Goal: Task Accomplishment & Management: Complete application form

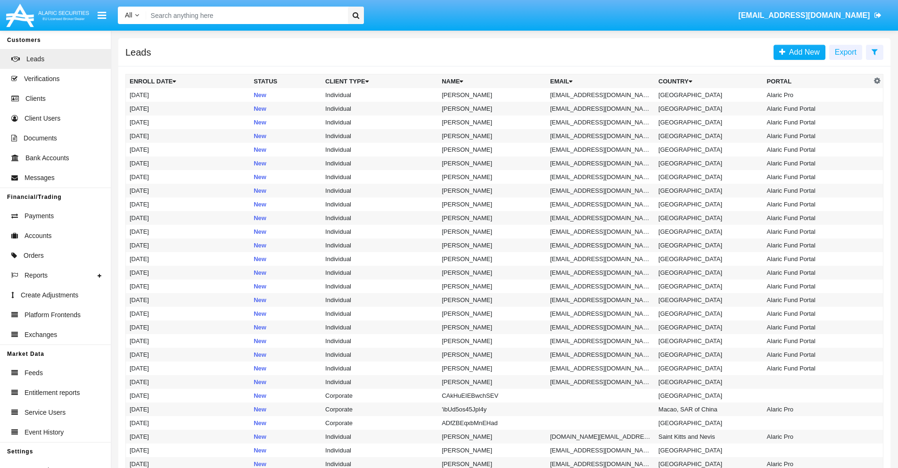
click at [874, 51] on icon at bounding box center [874, 52] width 6 height 8
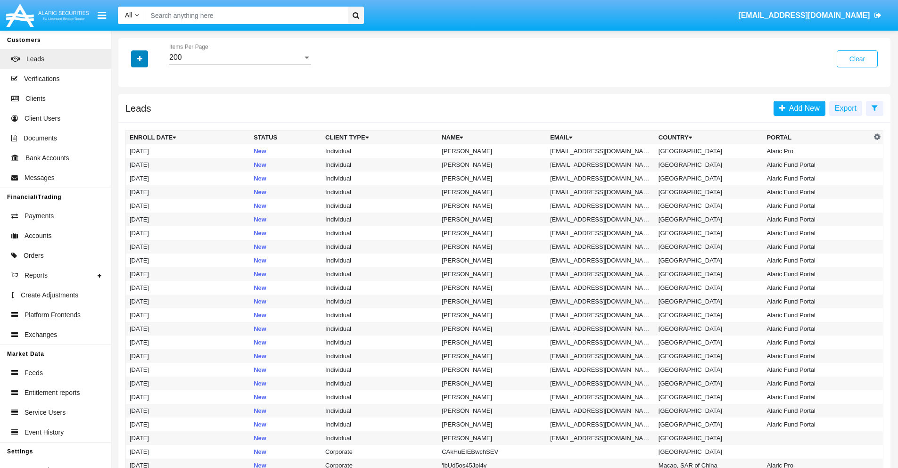
click at [139, 58] on icon "button" at bounding box center [139, 59] width 5 height 7
click at [147, 119] on span "Email" at bounding box center [146, 119] width 19 height 11
click at [130, 123] on input "Email" at bounding box center [129, 123] width 0 height 0
checkbox input "true"
click at [139, 58] on icon "button" at bounding box center [139, 59] width 5 height 7
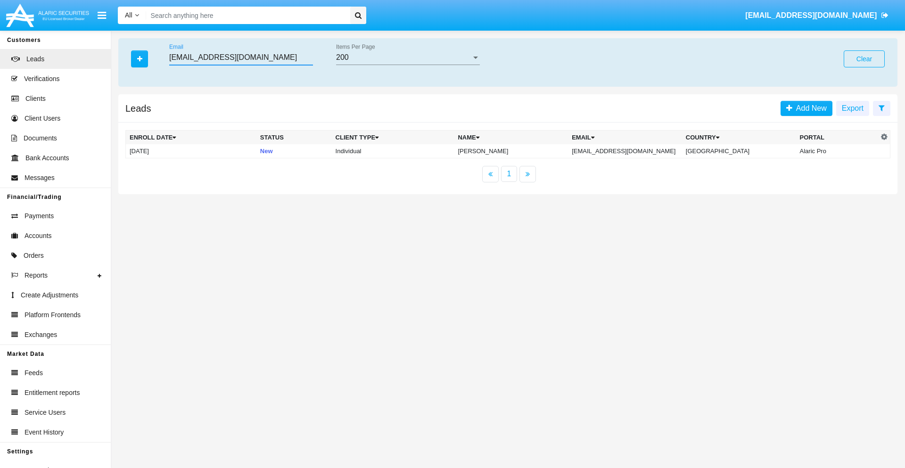
type input "[EMAIL_ADDRESS][DOMAIN_NAME]"
click at [635, 151] on td "[EMAIL_ADDRESS][DOMAIN_NAME]" at bounding box center [625, 151] width 114 height 14
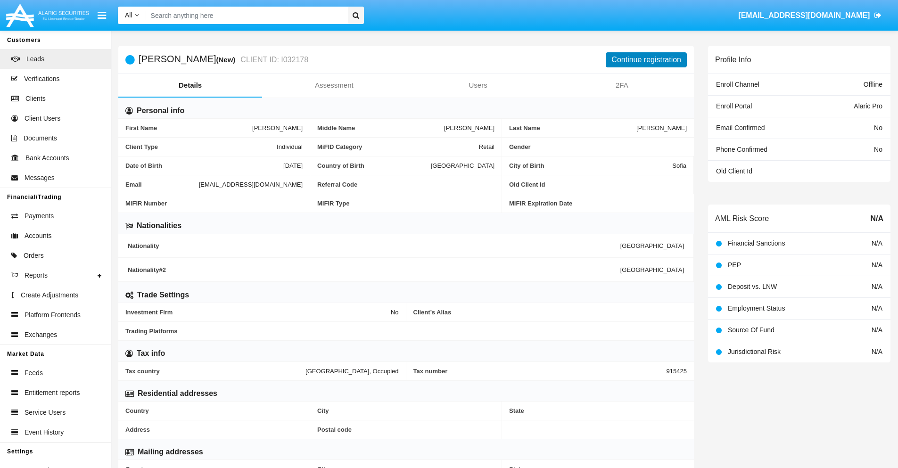
click at [646, 59] on button "Continue registration" at bounding box center [646, 59] width 81 height 15
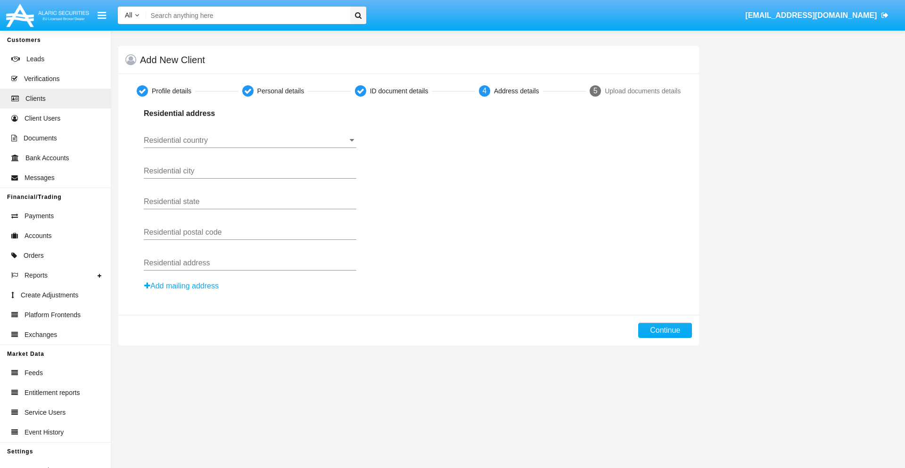
click at [250, 140] on input "Residential country" at bounding box center [250, 140] width 213 height 8
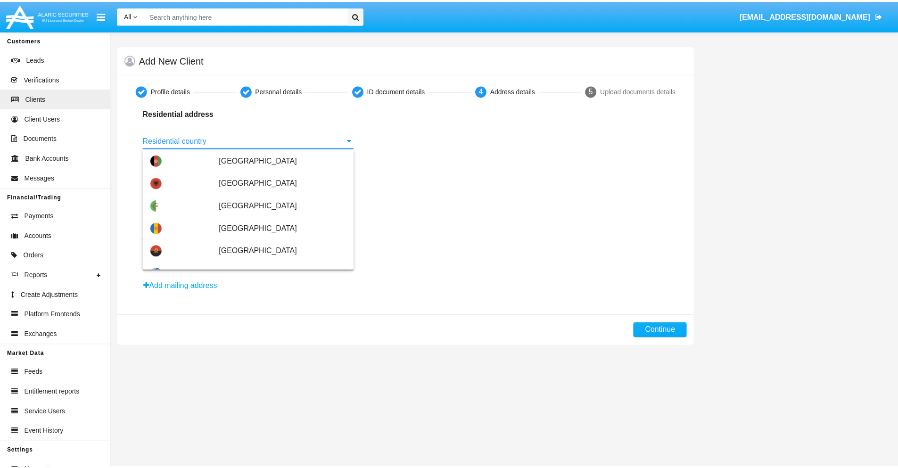
scroll to position [558, 0]
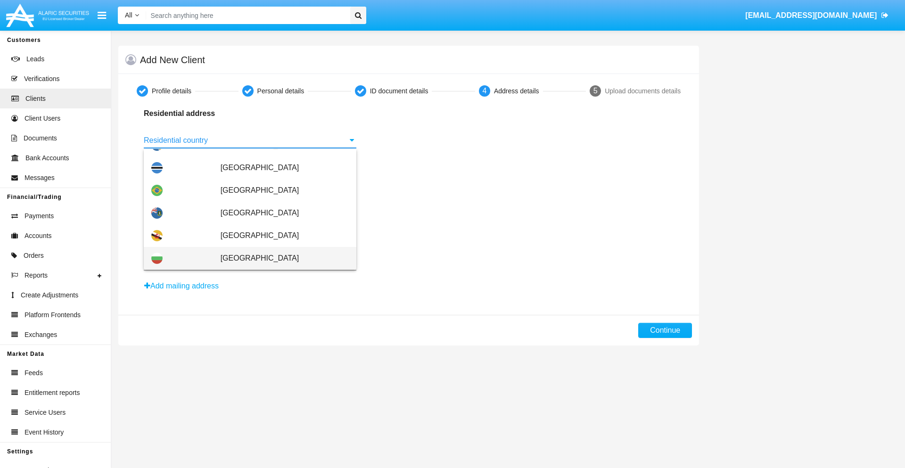
click at [279, 258] on span "[GEOGRAPHIC_DATA]" at bounding box center [285, 258] width 128 height 23
type input "[GEOGRAPHIC_DATA]"
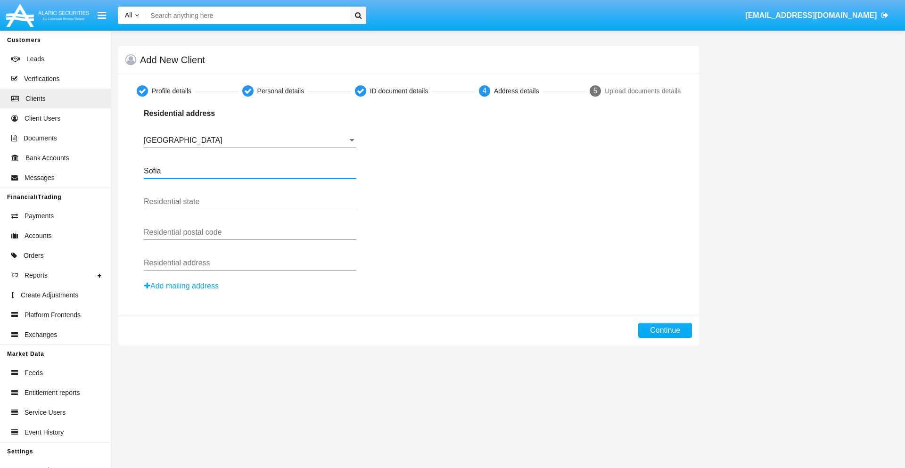
type input "Sofia"
type input "1000"
type input "Vasil Levski"
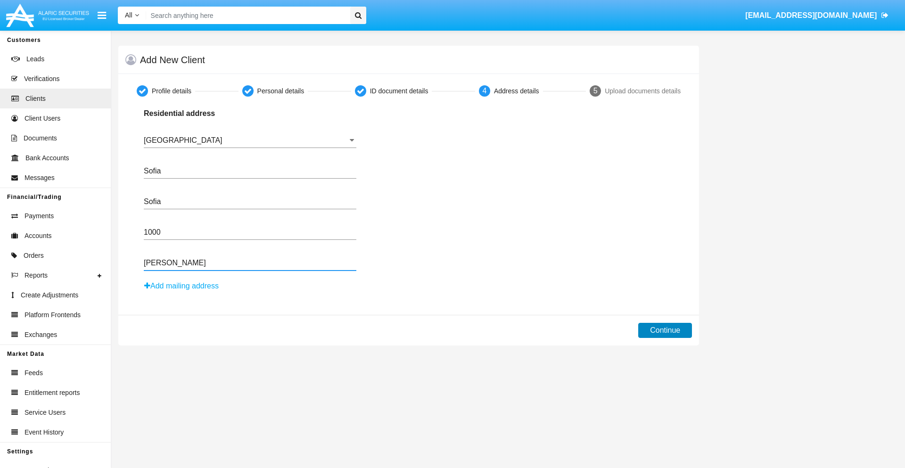
click at [665, 330] on button "Continue" at bounding box center [665, 330] width 54 height 15
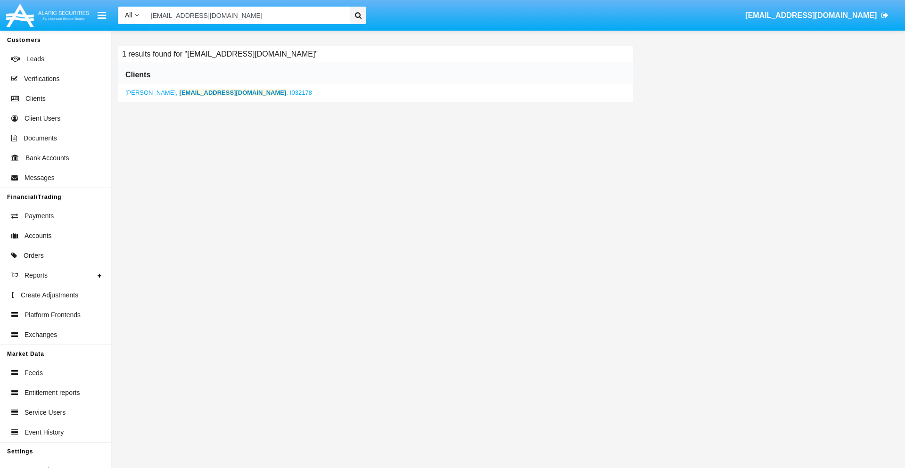
type input "vjehu@wsr.x.bg"
click at [206, 92] on b "vjehu@wsr.x.bg" at bounding box center [233, 92] width 107 height 7
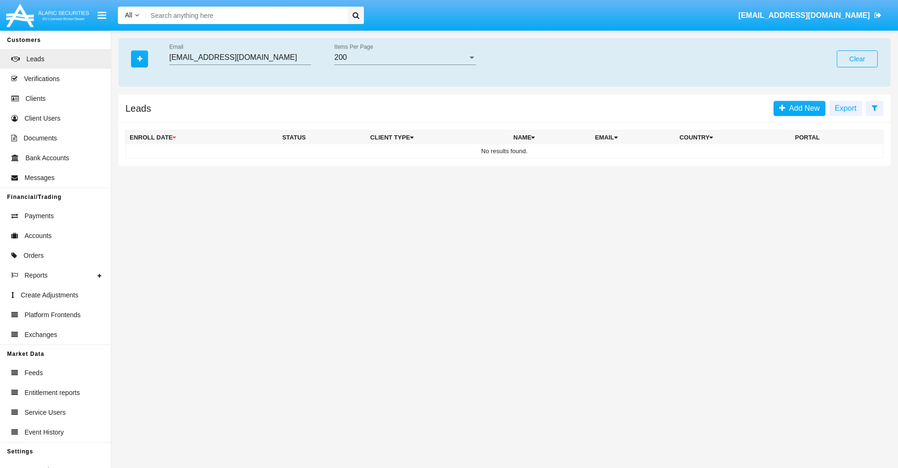
click at [857, 59] on button "Clear" at bounding box center [856, 58] width 41 height 17
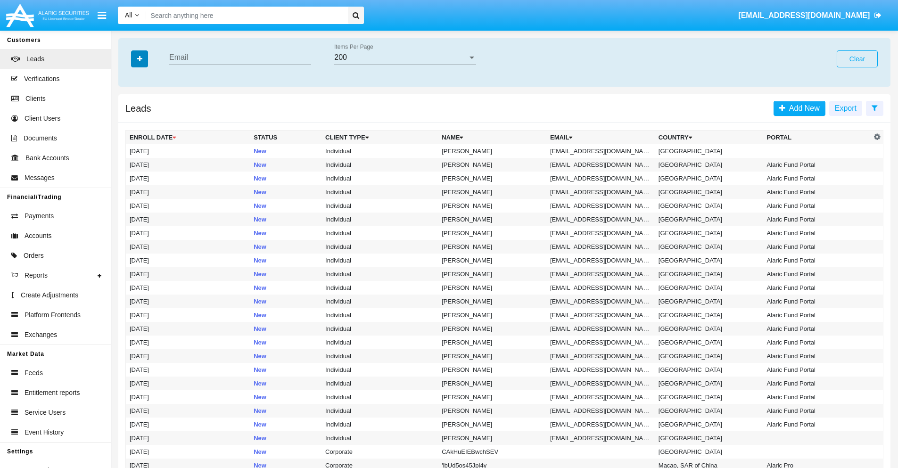
click at [139, 58] on icon "button" at bounding box center [139, 59] width 5 height 7
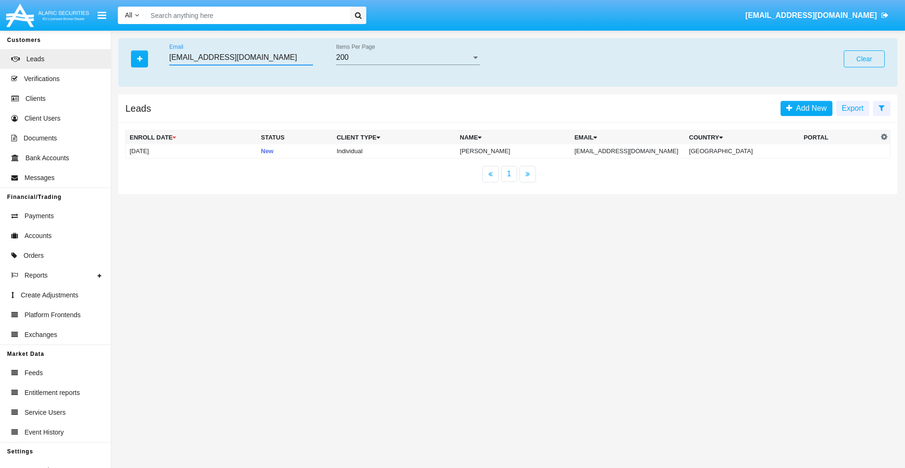
type input "[EMAIL_ADDRESS][DOMAIN_NAME]"
click at [638, 151] on td "[EMAIL_ADDRESS][DOMAIN_NAME]" at bounding box center [628, 151] width 115 height 14
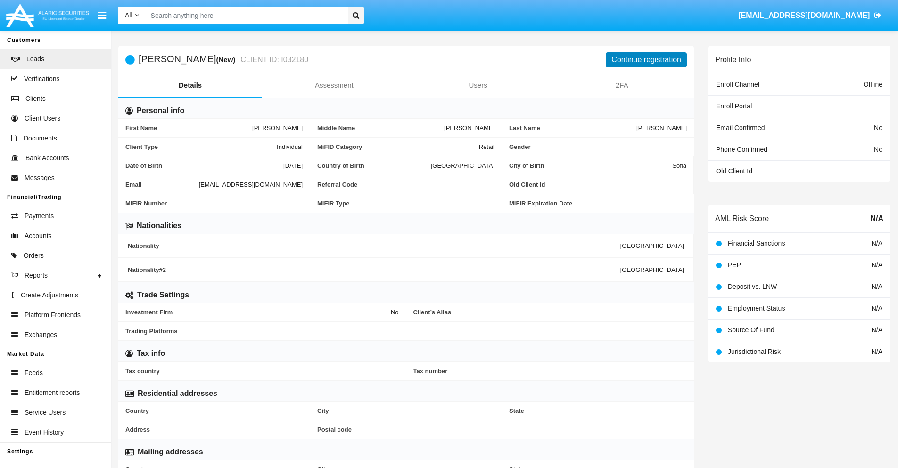
click at [646, 59] on button "Continue registration" at bounding box center [646, 59] width 81 height 15
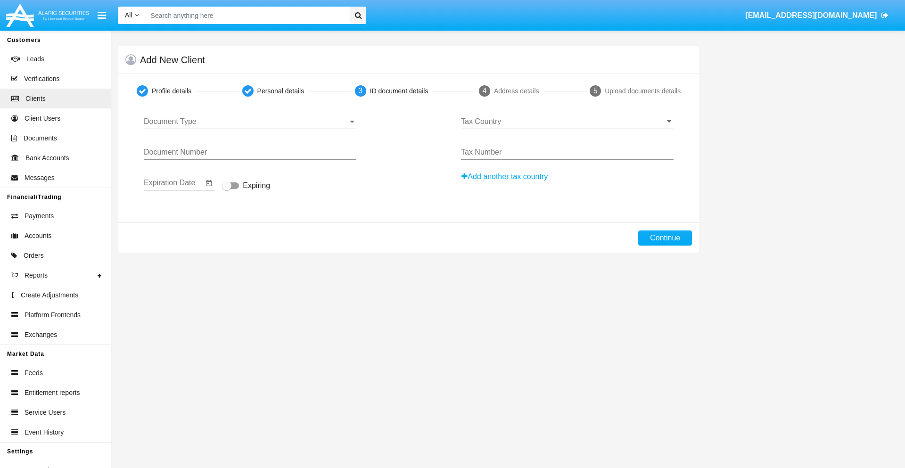
click at [250, 122] on span "Document Type" at bounding box center [246, 121] width 204 height 8
click at [250, 129] on span "Passport" at bounding box center [250, 128] width 213 height 23
type input "YwsIhLrKUQHLqsK"
click at [246, 186] on span "Expiring" at bounding box center [256, 185] width 27 height 11
click at [227, 189] on input "Expiring" at bounding box center [226, 189] width 0 height 0
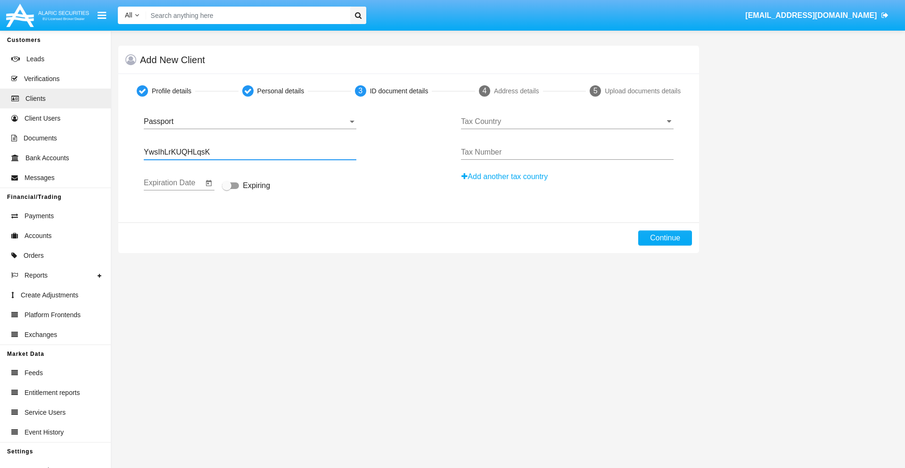
checkbox input "true"
click at [567, 122] on input "Tax Country" at bounding box center [567, 121] width 213 height 8
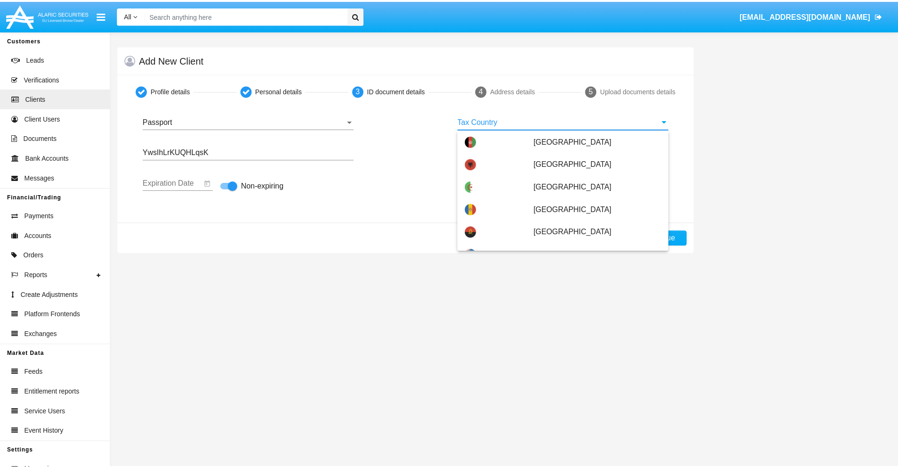
scroll to position [4222, 0]
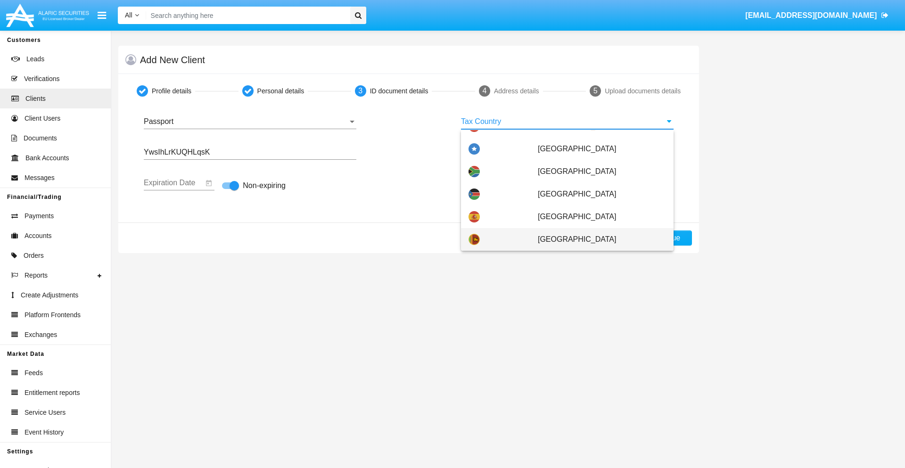
click at [597, 239] on span "Sri Lanka" at bounding box center [602, 239] width 128 height 23
type input "Sri Lanka"
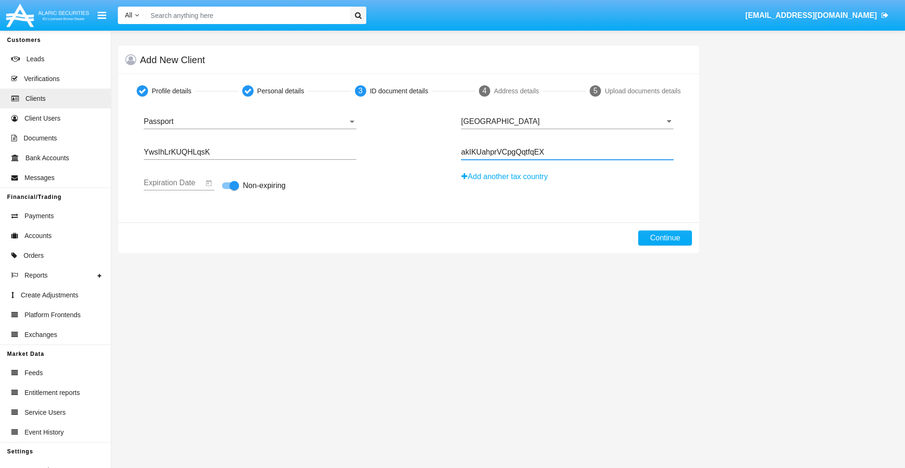
type input "akIKUahprVCpgQqtfqEX"
click at [665, 238] on button "Continue" at bounding box center [665, 237] width 54 height 15
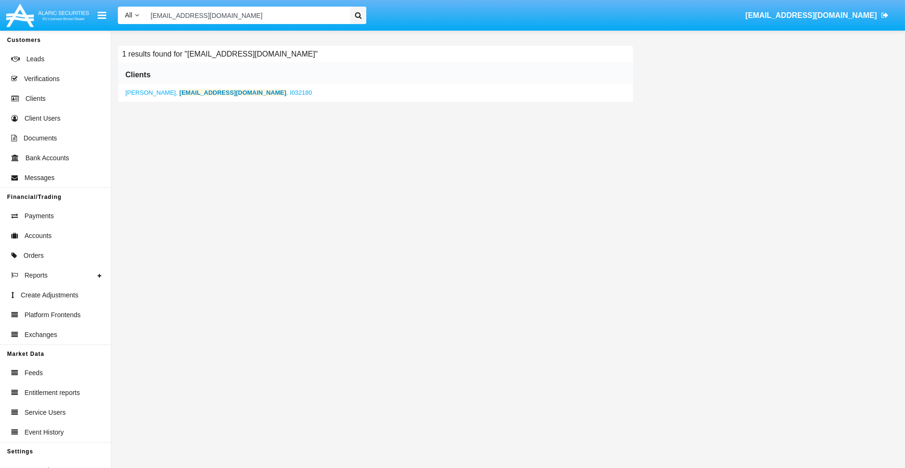
type input "[EMAIL_ADDRESS][DOMAIN_NAME]"
click at [213, 92] on b "[EMAIL_ADDRESS][DOMAIN_NAME]" at bounding box center [233, 92] width 107 height 7
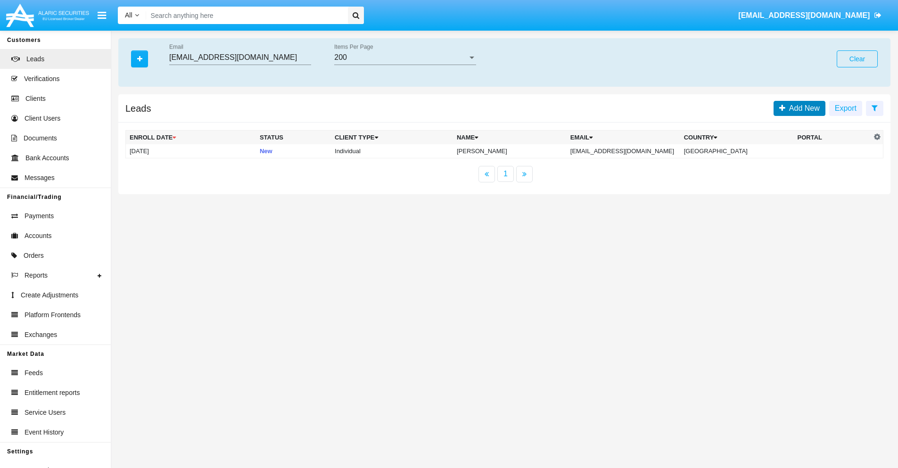
click at [802, 108] on span "Add New" at bounding box center [802, 108] width 34 height 8
